Goal: Task Accomplishment & Management: Manage account settings

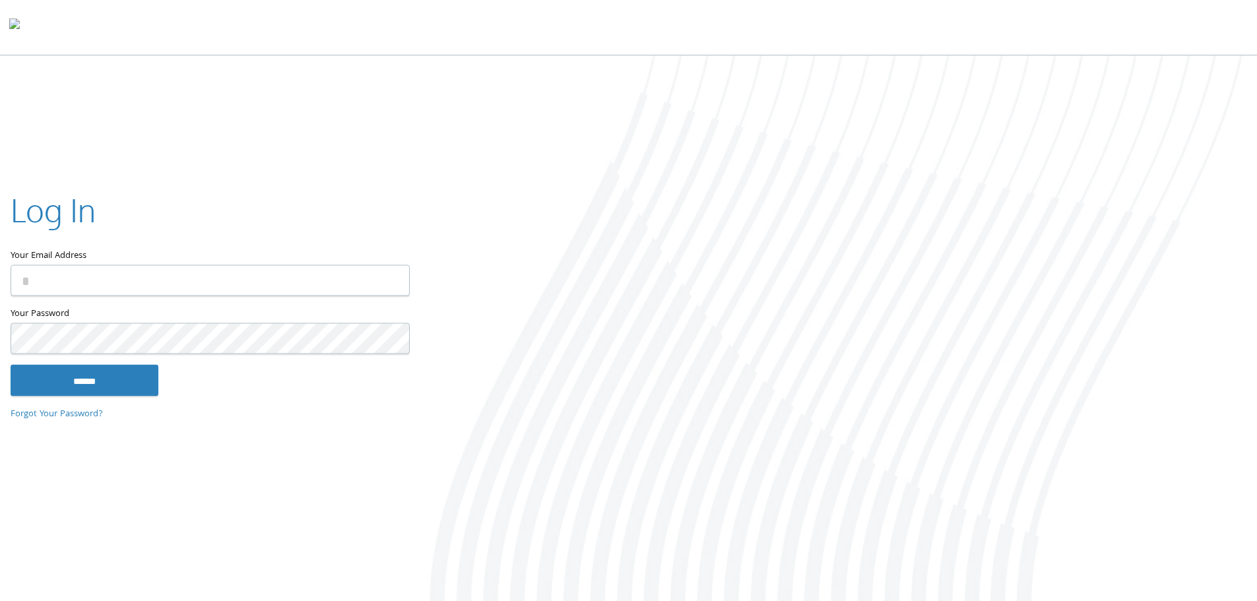
type input "**********"
click at [130, 273] on input "**********" at bounding box center [210, 280] width 399 height 31
click at [34, 376] on input "******" at bounding box center [85, 380] width 148 height 32
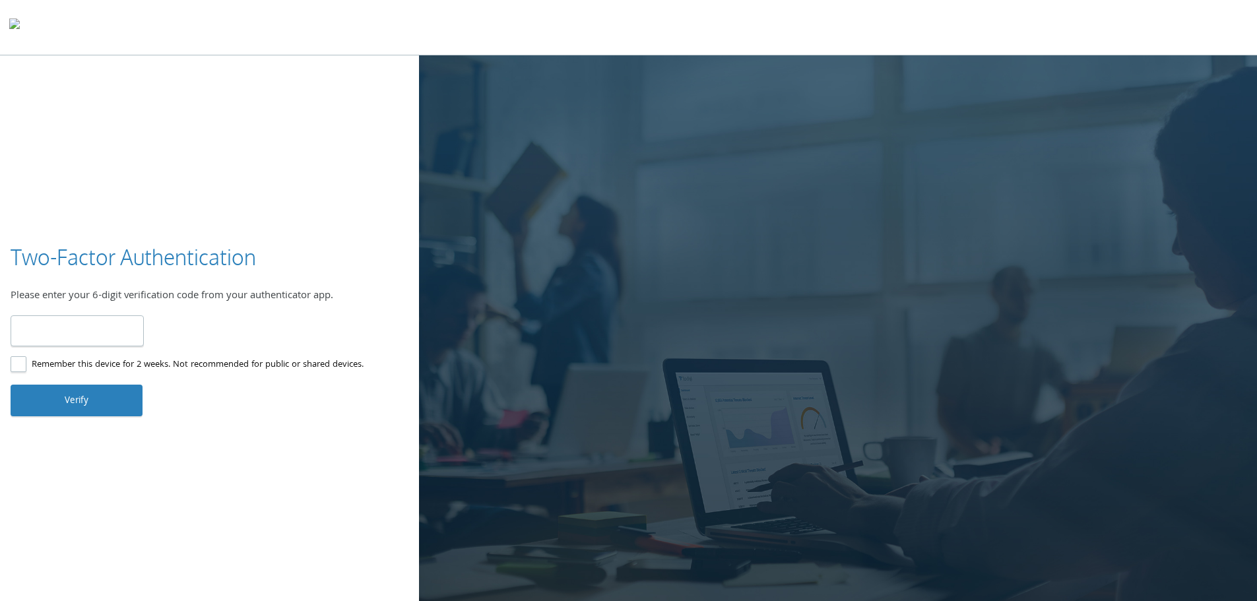
type input "******"
